Goal: Information Seeking & Learning: Learn about a topic

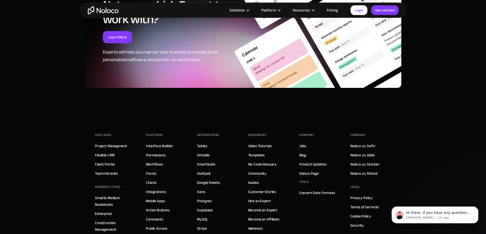
scroll to position [1400, 0]
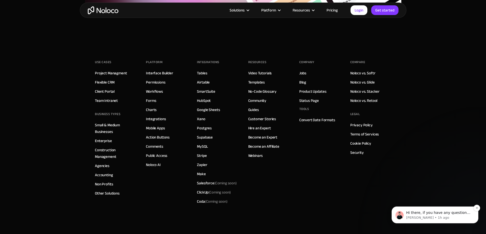
click at [422, 218] on p "Darragh • 1h ago" at bounding box center [439, 218] width 66 height 5
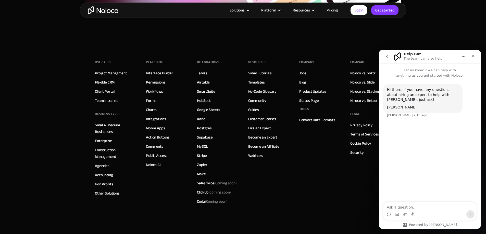
click at [338, 170] on div "Company Jobs Blog Product Updates Status Page Tools Convert Date Formats" at bounding box center [319, 132] width 41 height 148
click at [474, 57] on icon "Close" at bounding box center [473, 56] width 4 height 4
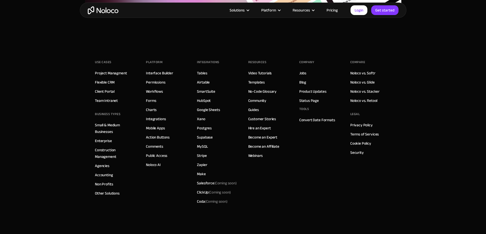
click at [445, 150] on footer "Use Cases Project Managment Flexible CRM Client Portal Team Intranet BUSINESS T…" at bounding box center [243, 153] width 486 height 221
click at [208, 79] on link "Airtable" at bounding box center [203, 82] width 13 height 7
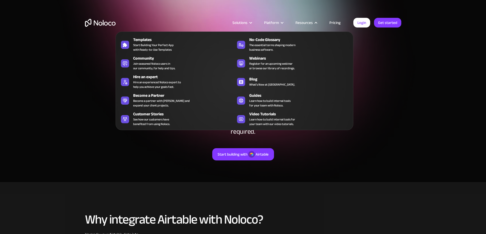
click at [319, 21] on div "Resources" at bounding box center [306, 22] width 34 height 7
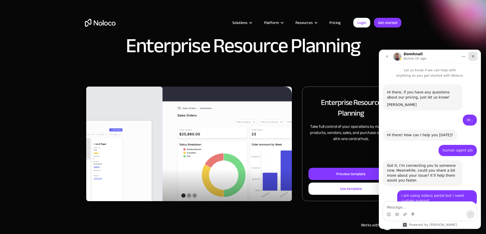
scroll to position [535, 0]
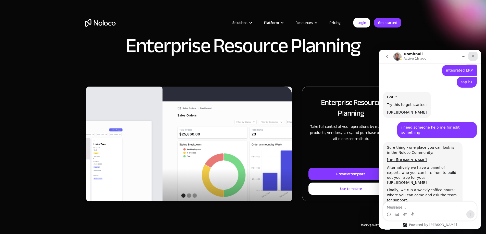
click at [474, 56] on icon "Close" at bounding box center [473, 56] width 3 height 3
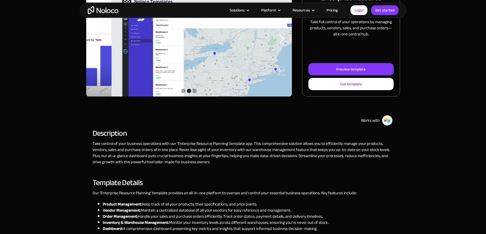
scroll to position [0, 0]
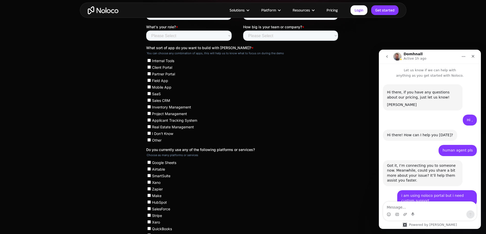
scroll to position [540, 0]
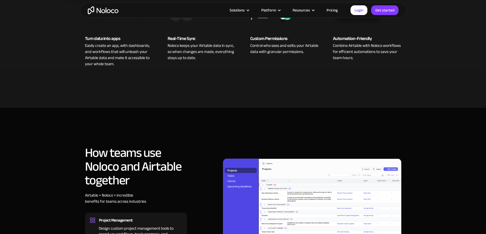
scroll to position [357, 0]
